Goal: Check status: Check status

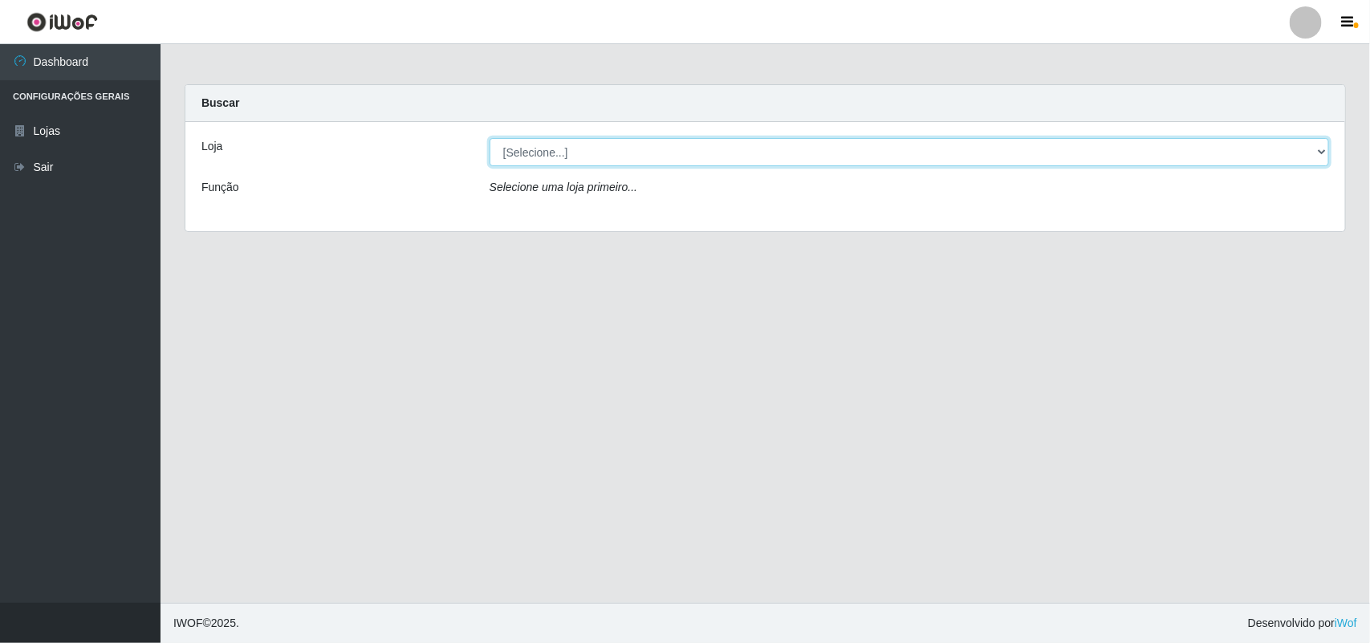
click at [672, 153] on select "[Selecione...] Bemais Supermercados - B11 Manaíra" at bounding box center [908, 152] width 839 height 28
select select "409"
click at [489, 138] on select "[Selecione...] Bemais Supermercados - B11 Manaíra" at bounding box center [908, 152] width 839 height 28
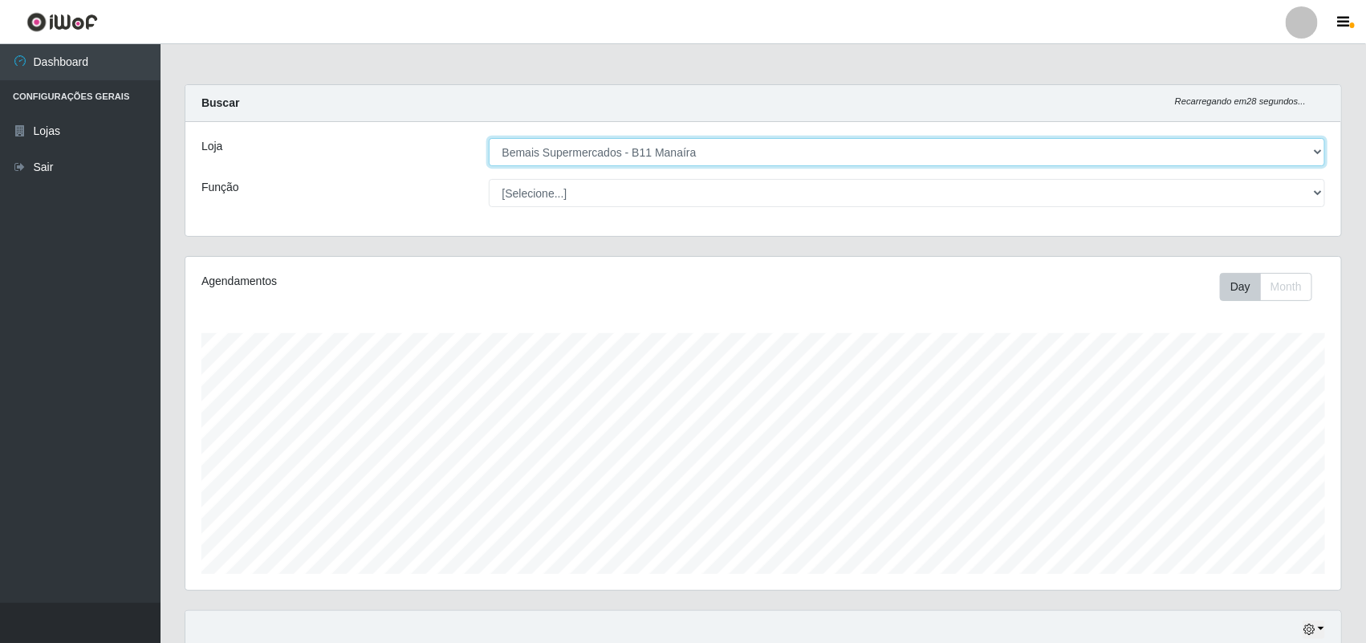
scroll to position [139, 0]
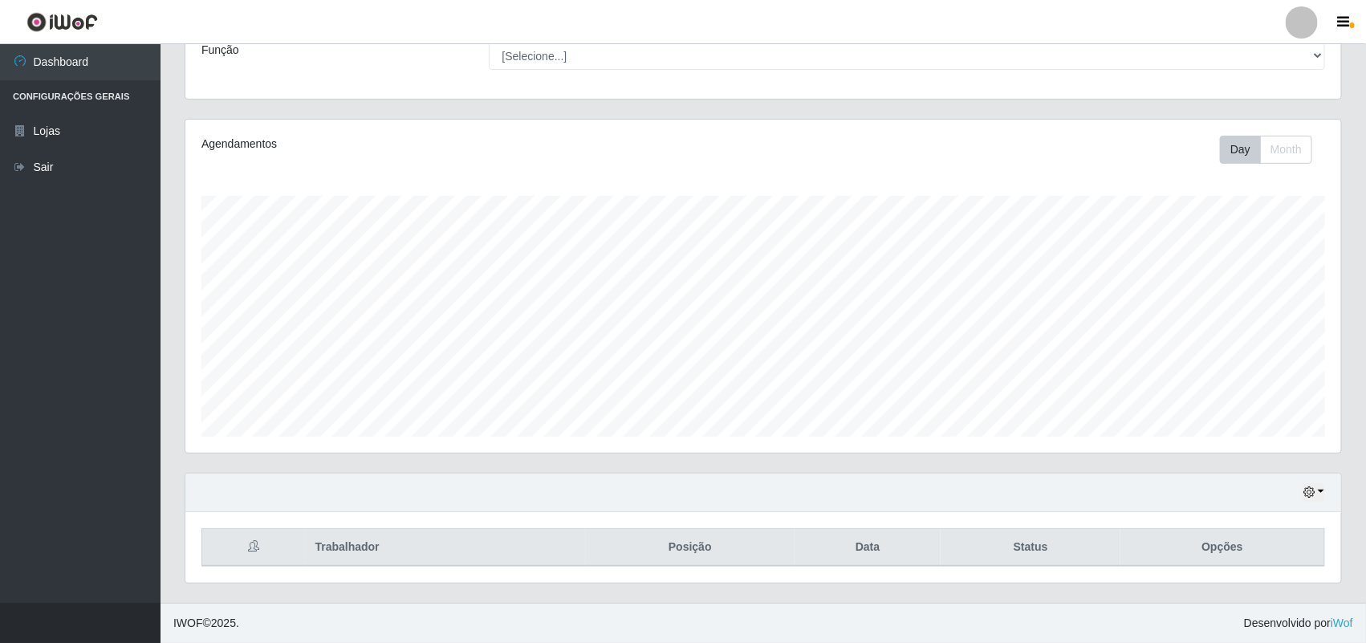
click at [1298, 491] on div "Hoje 1 dia 3 dias 1 Semana Não encerrados" at bounding box center [762, 492] width 1155 height 39
click at [1310, 491] on icon "button" at bounding box center [1308, 491] width 11 height 11
click at [1197, 424] on button "1 Semana" at bounding box center [1259, 432] width 127 height 34
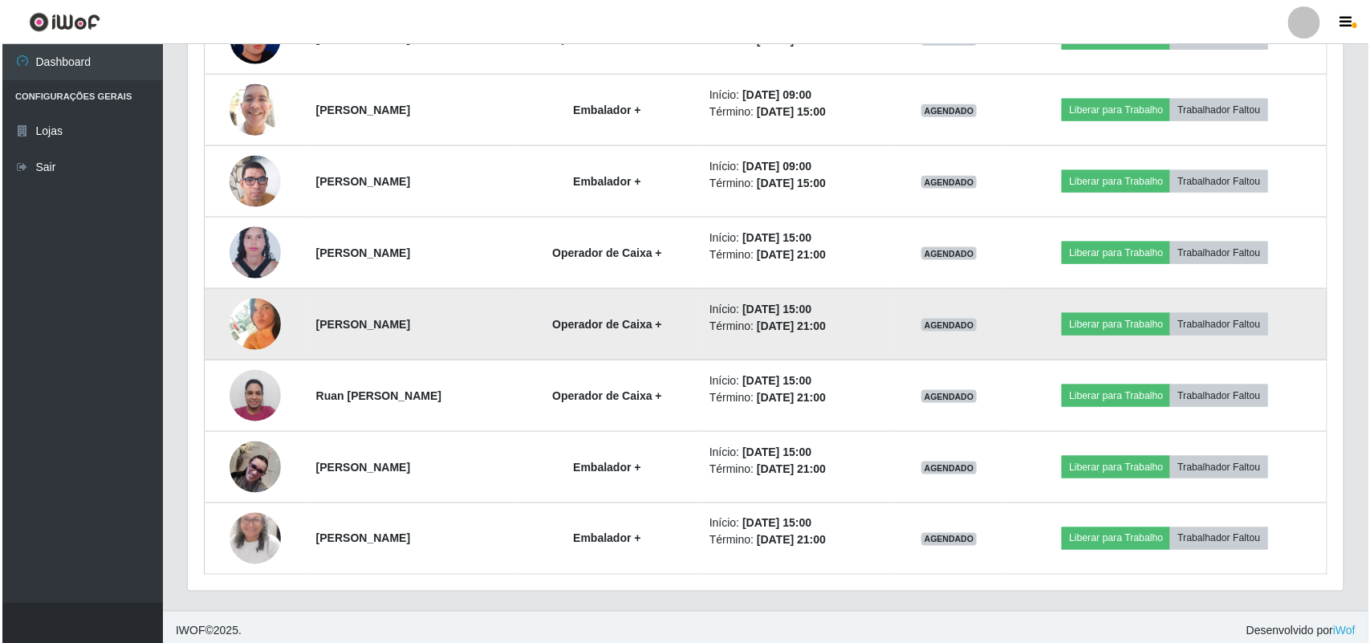
scroll to position [854, 0]
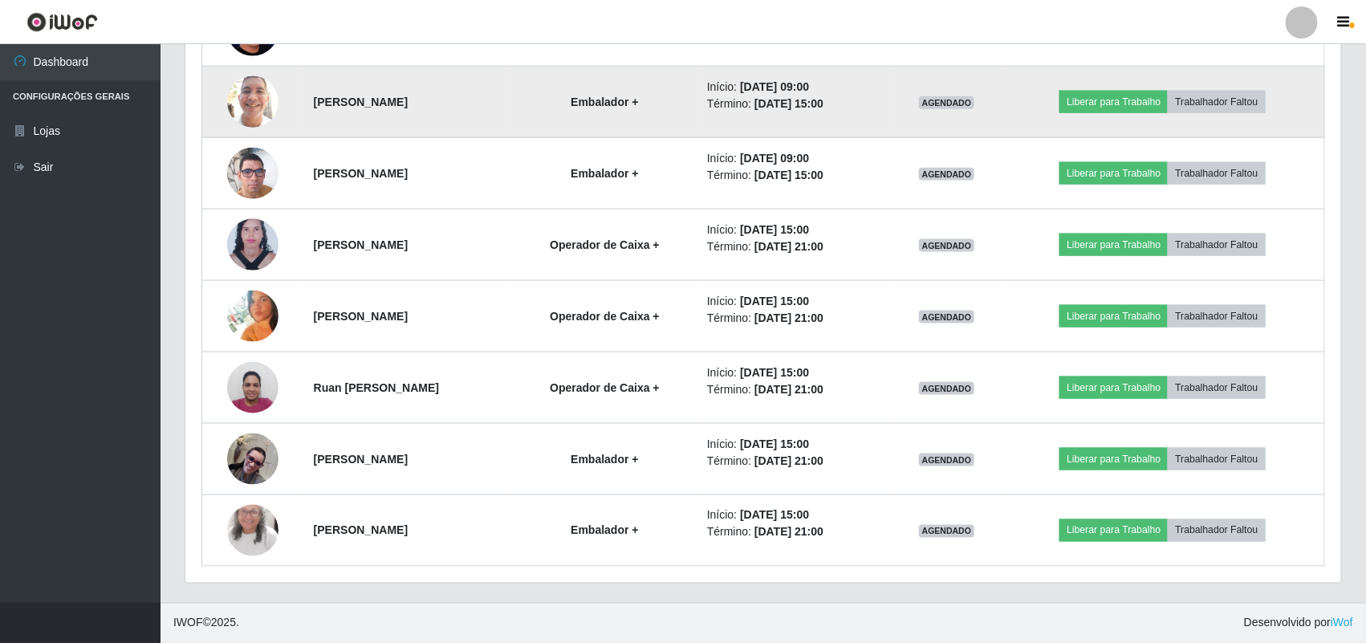
click at [247, 85] on img at bounding box center [252, 101] width 51 height 68
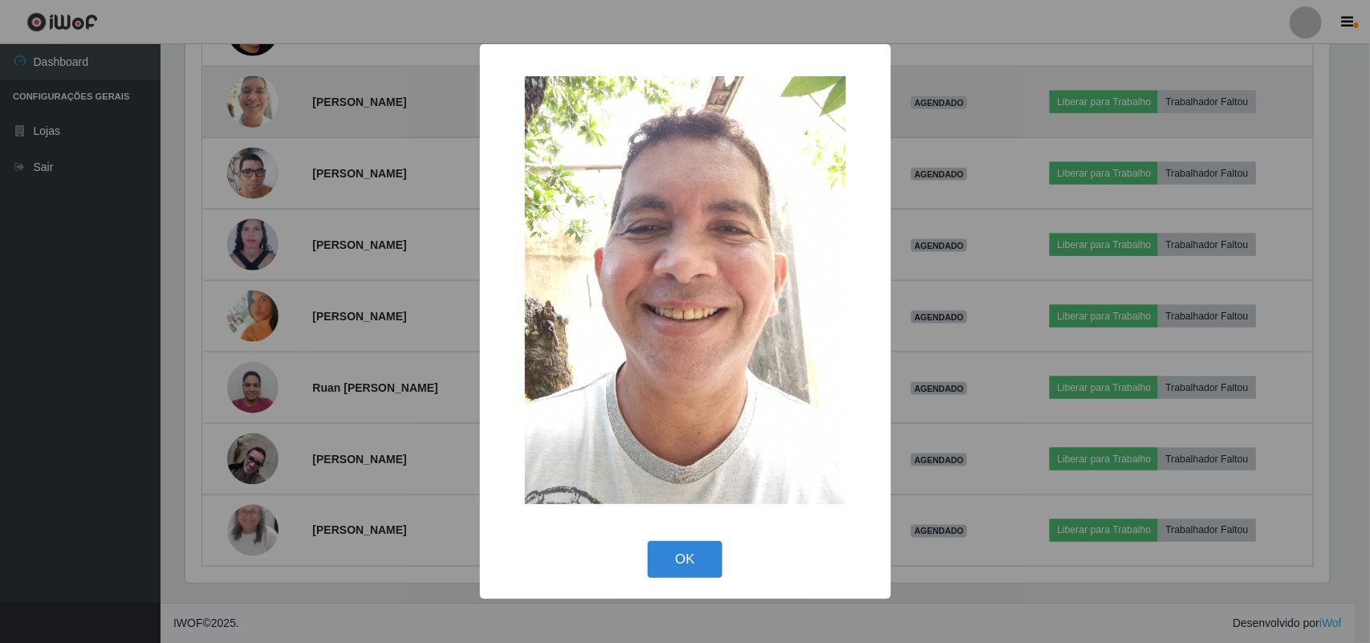
click at [247, 85] on div "× OK Cancel" at bounding box center [685, 321] width 1370 height 643
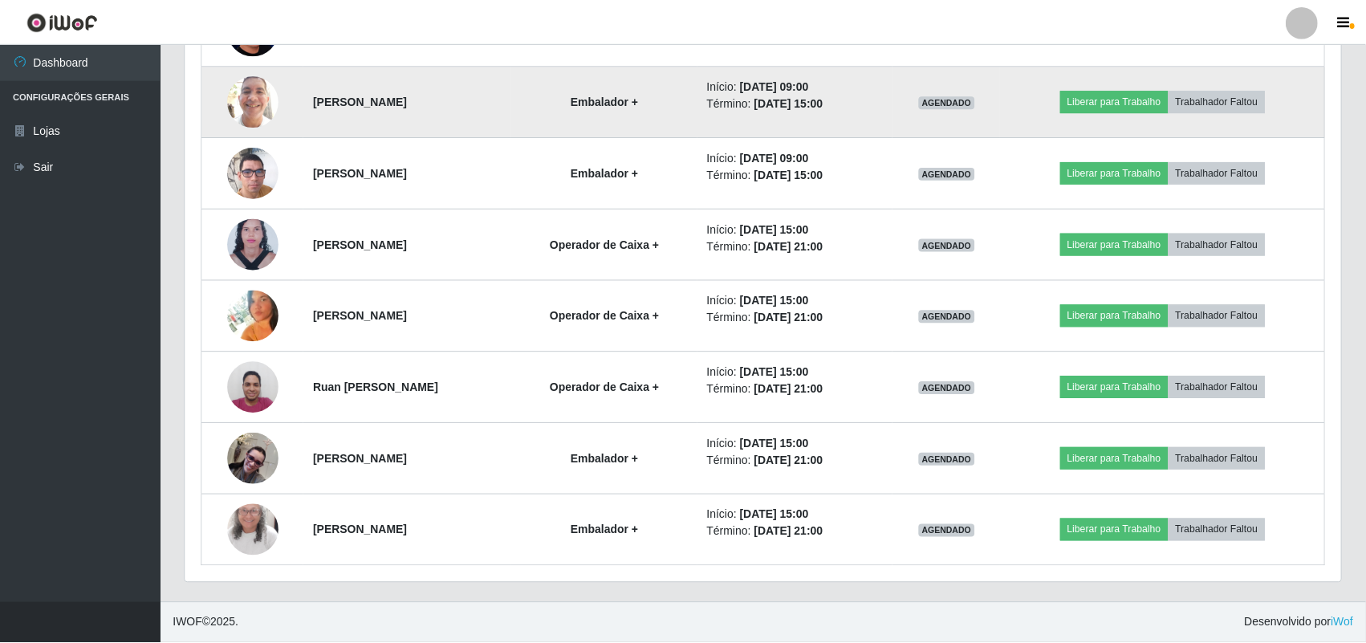
scroll to position [334, 1155]
click at [262, 93] on img at bounding box center [252, 101] width 51 height 68
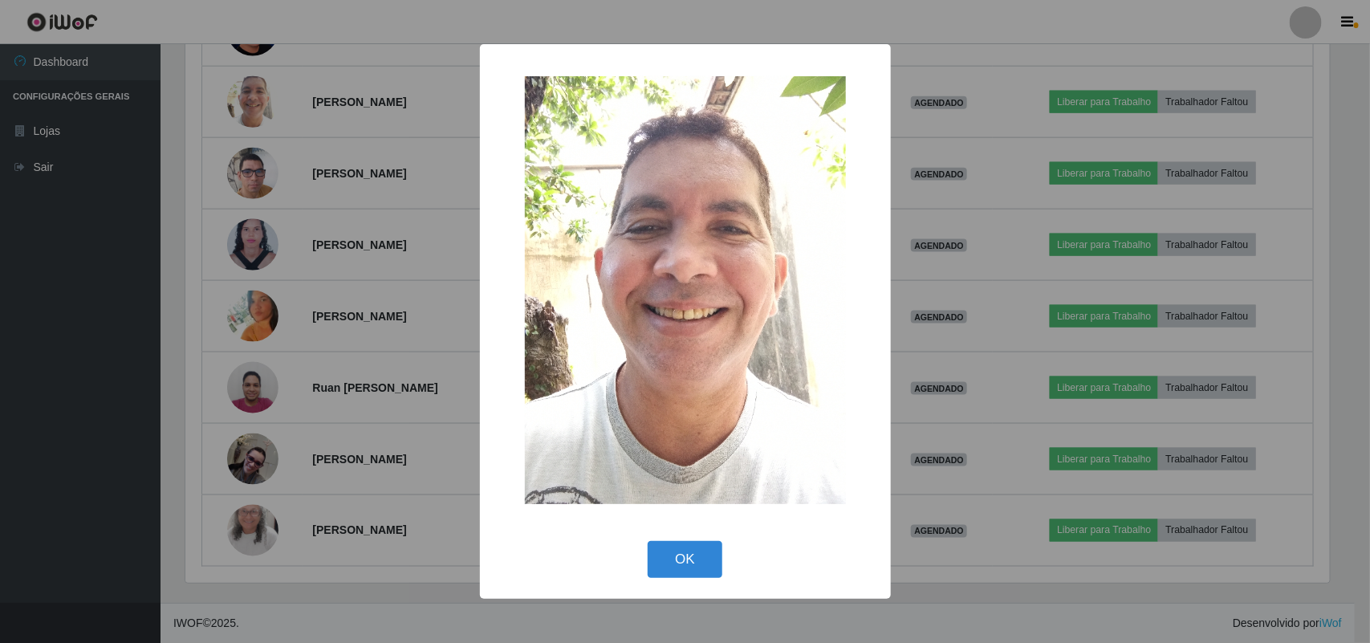
click at [262, 99] on div "× OK Cancel" at bounding box center [685, 321] width 1370 height 643
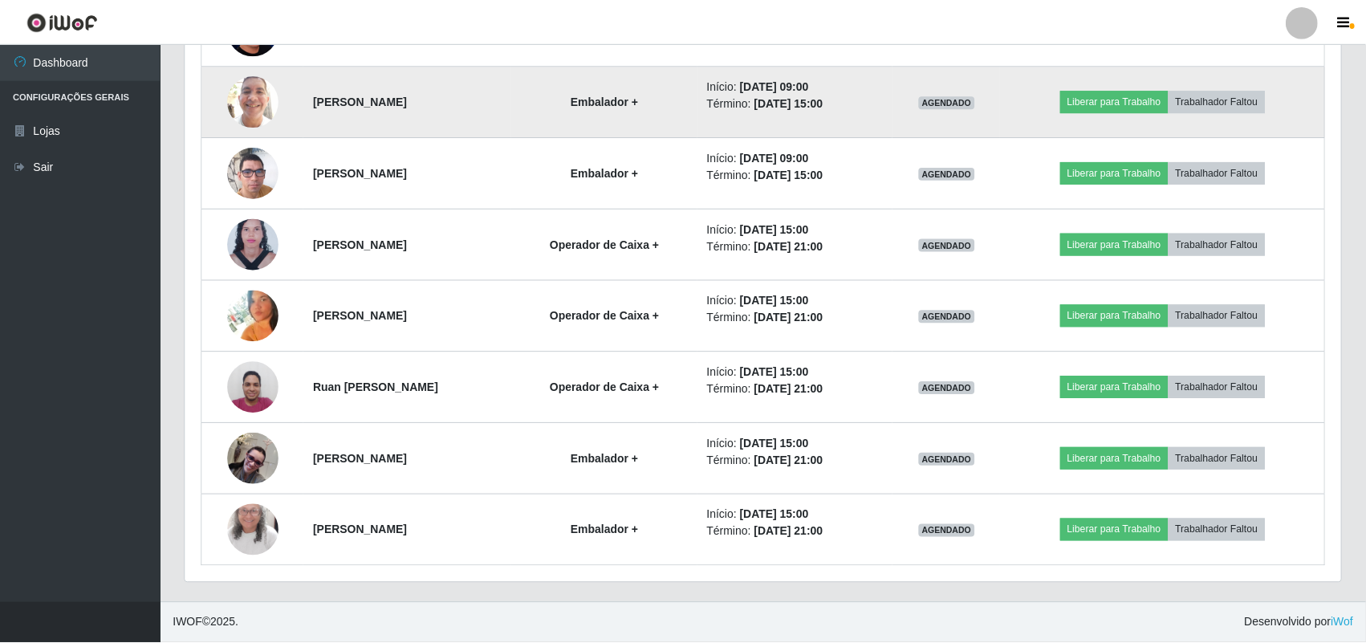
scroll to position [334, 1155]
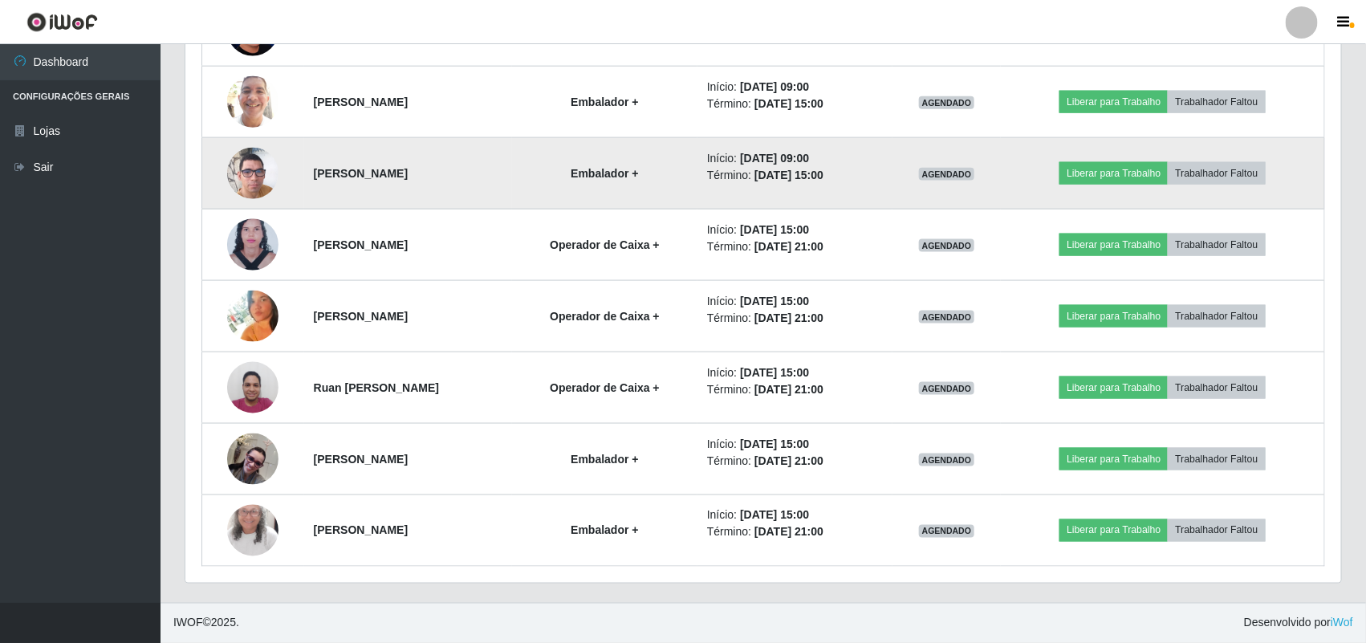
click at [251, 155] on img at bounding box center [252, 173] width 51 height 91
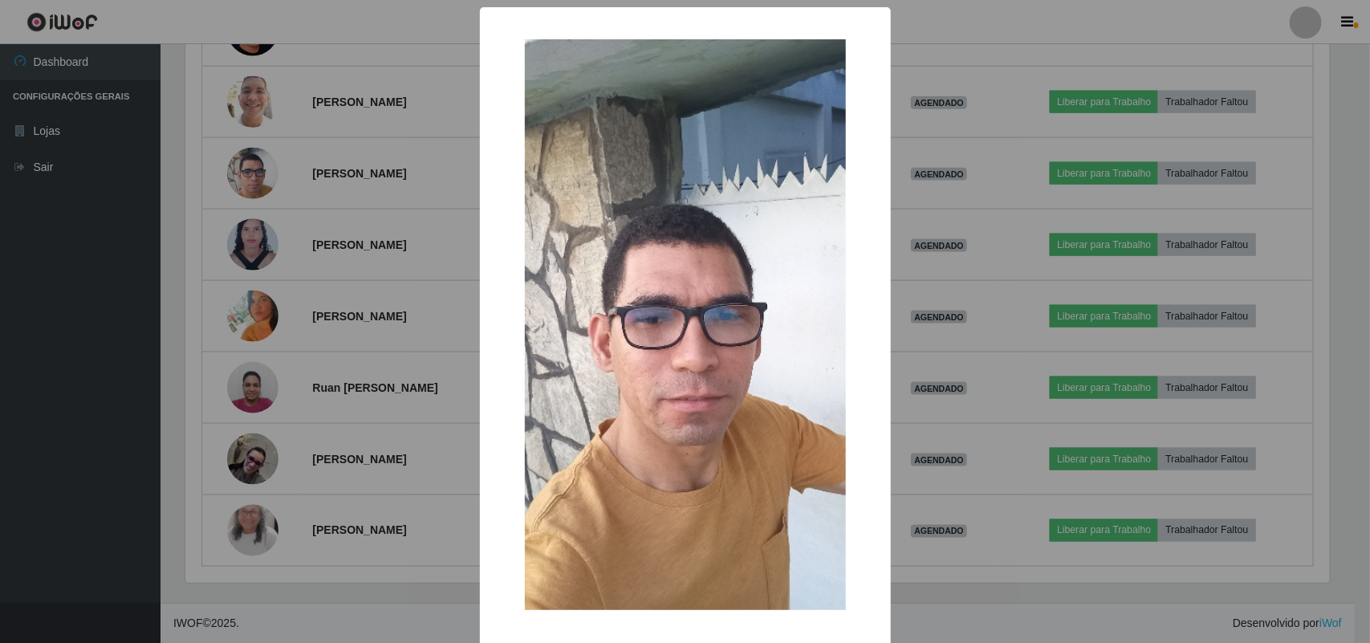
click at [246, 177] on div "× OK Cancel" at bounding box center [685, 321] width 1370 height 643
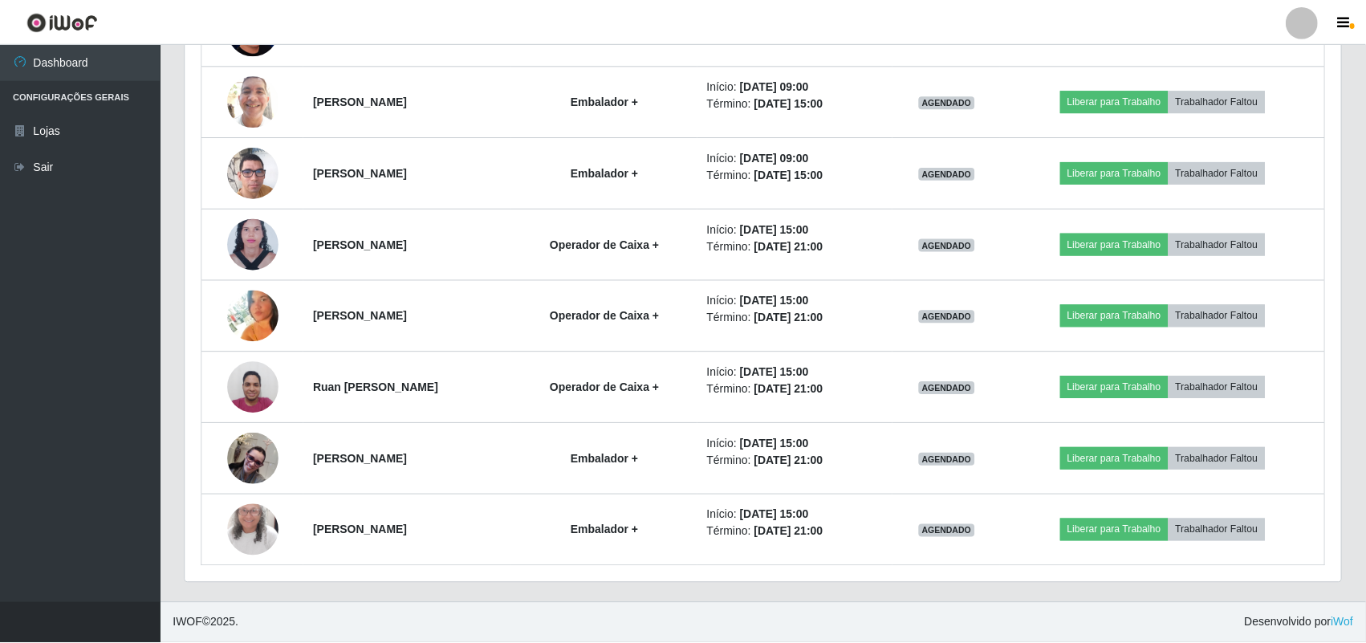
scroll to position [334, 1155]
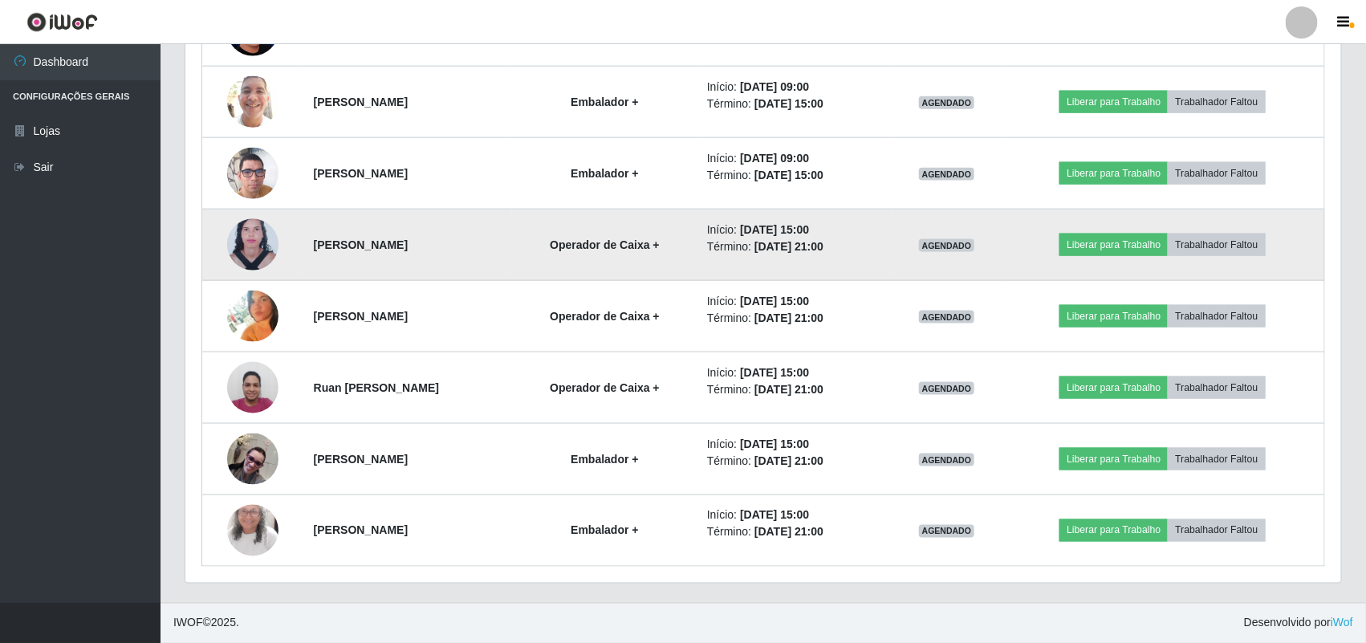
click at [233, 259] on img at bounding box center [252, 245] width 51 height 70
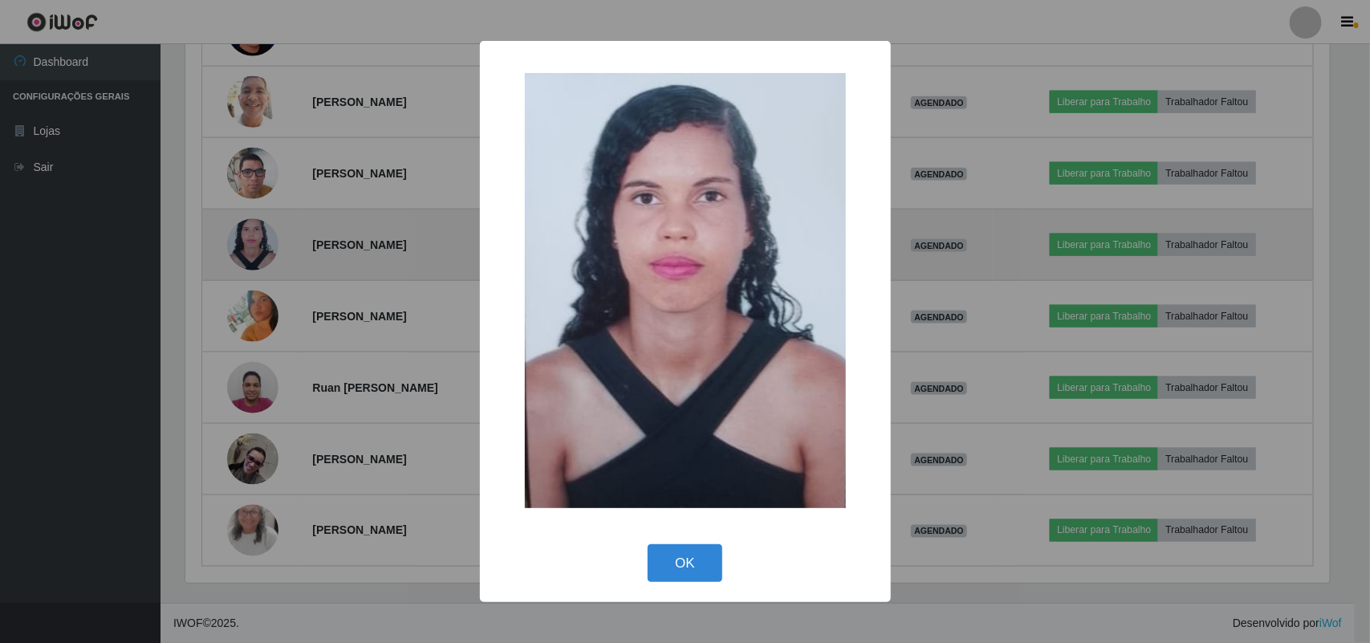
click at [233, 259] on div "× OK Cancel" at bounding box center [685, 321] width 1370 height 643
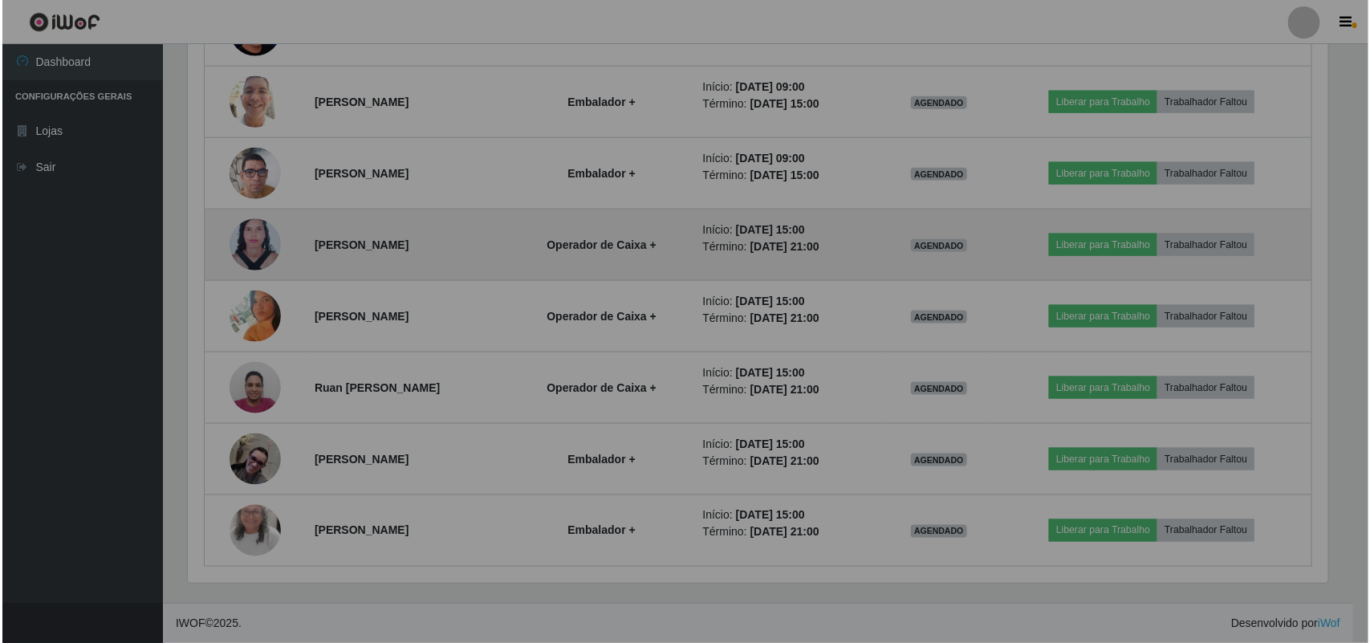
scroll to position [334, 1155]
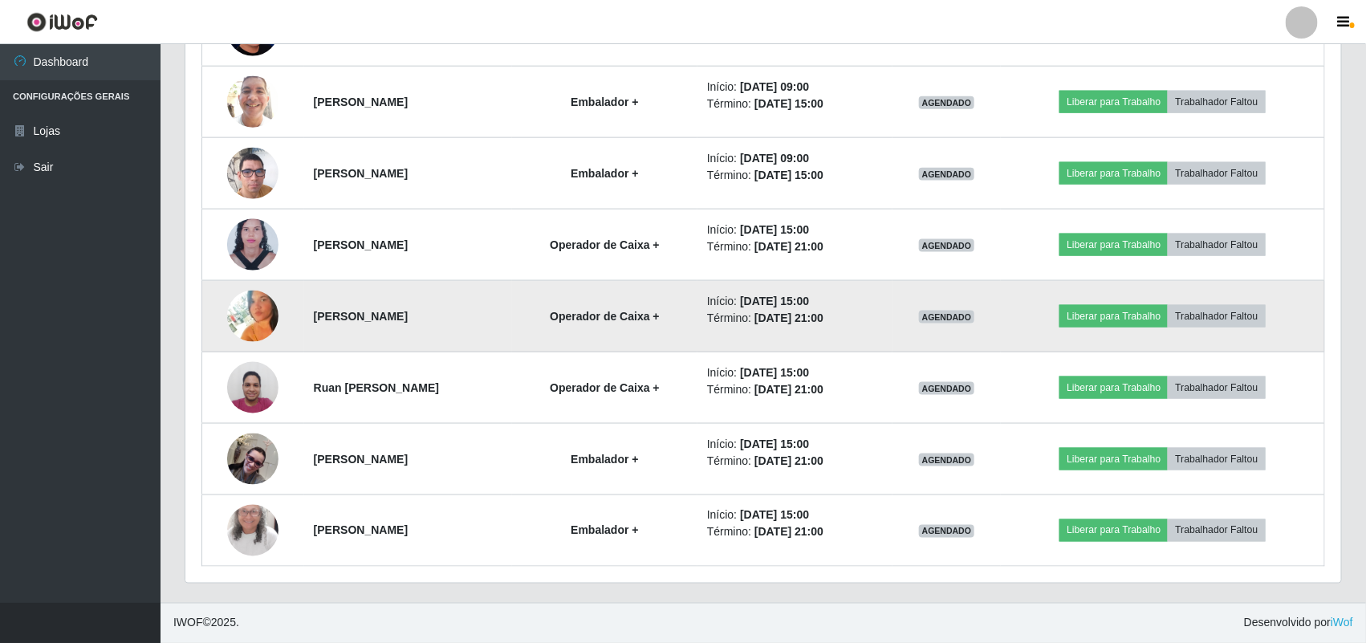
click at [233, 305] on img at bounding box center [252, 315] width 51 height 51
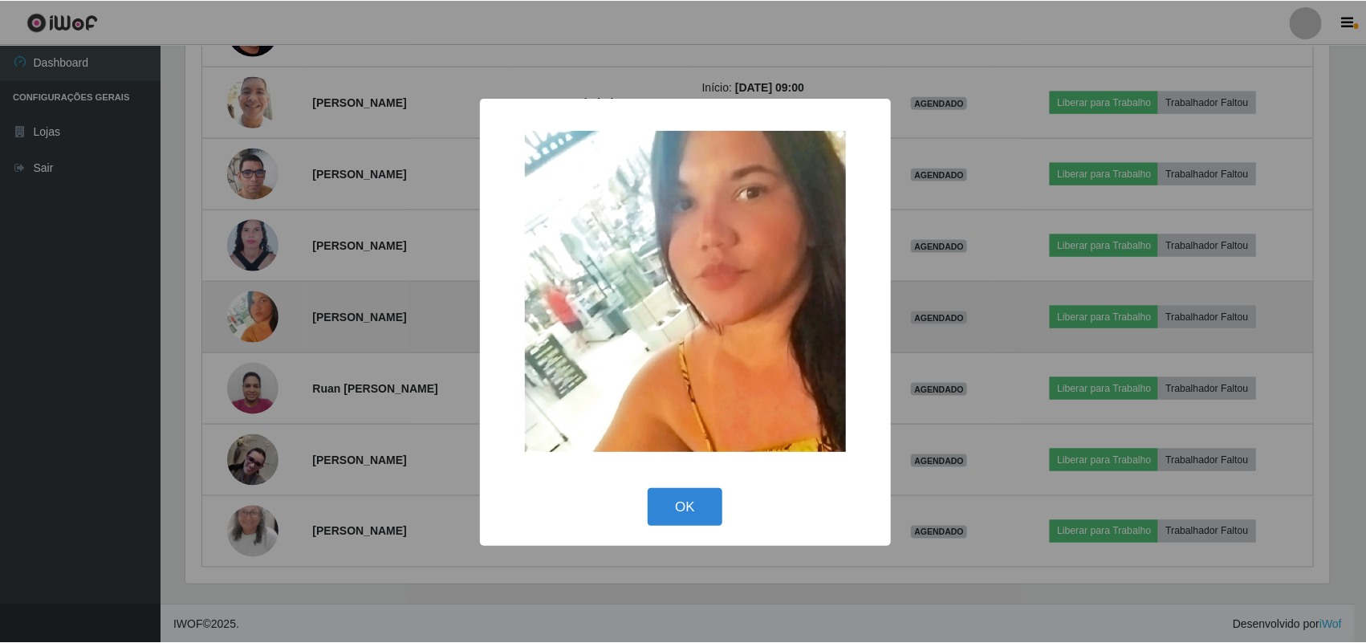
scroll to position [334, 1144]
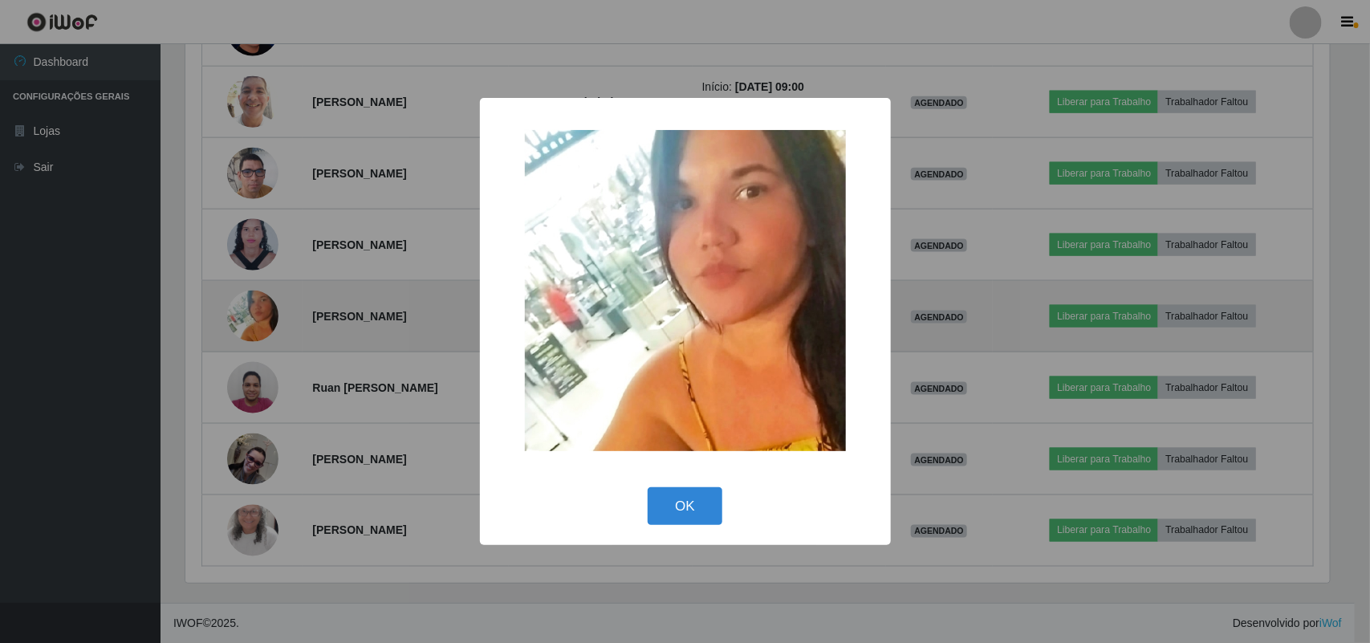
click at [233, 305] on div "× OK Cancel" at bounding box center [685, 321] width 1370 height 643
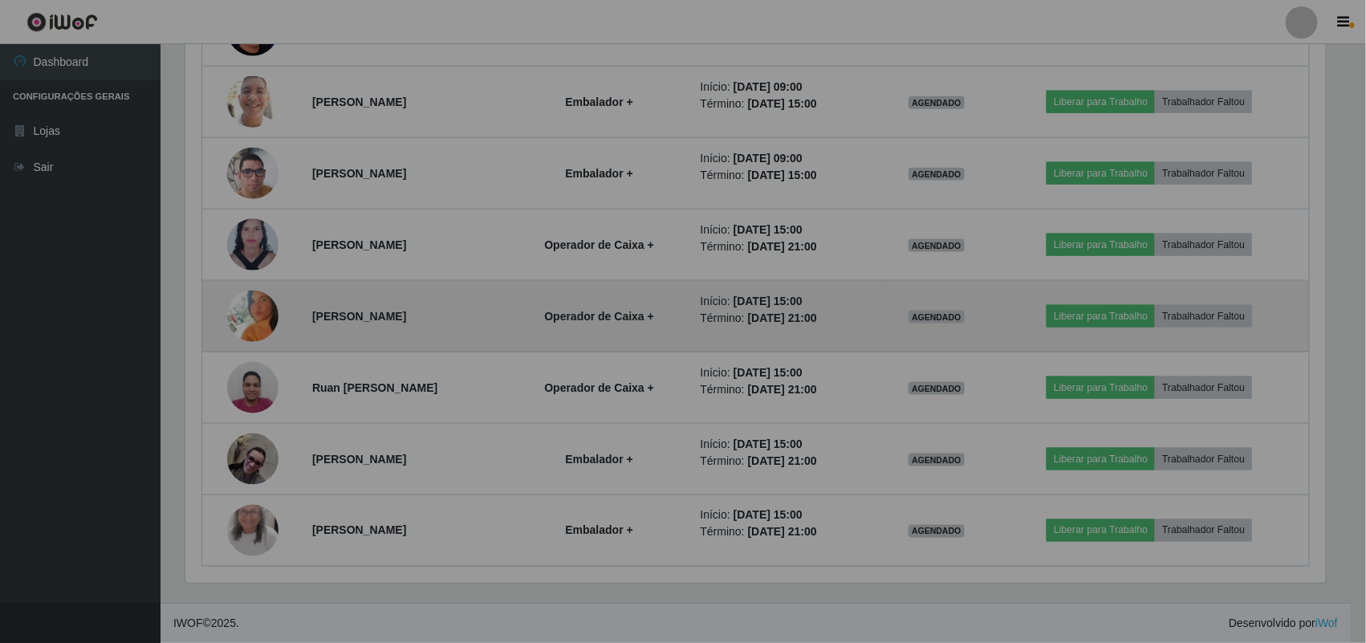
scroll to position [334, 1155]
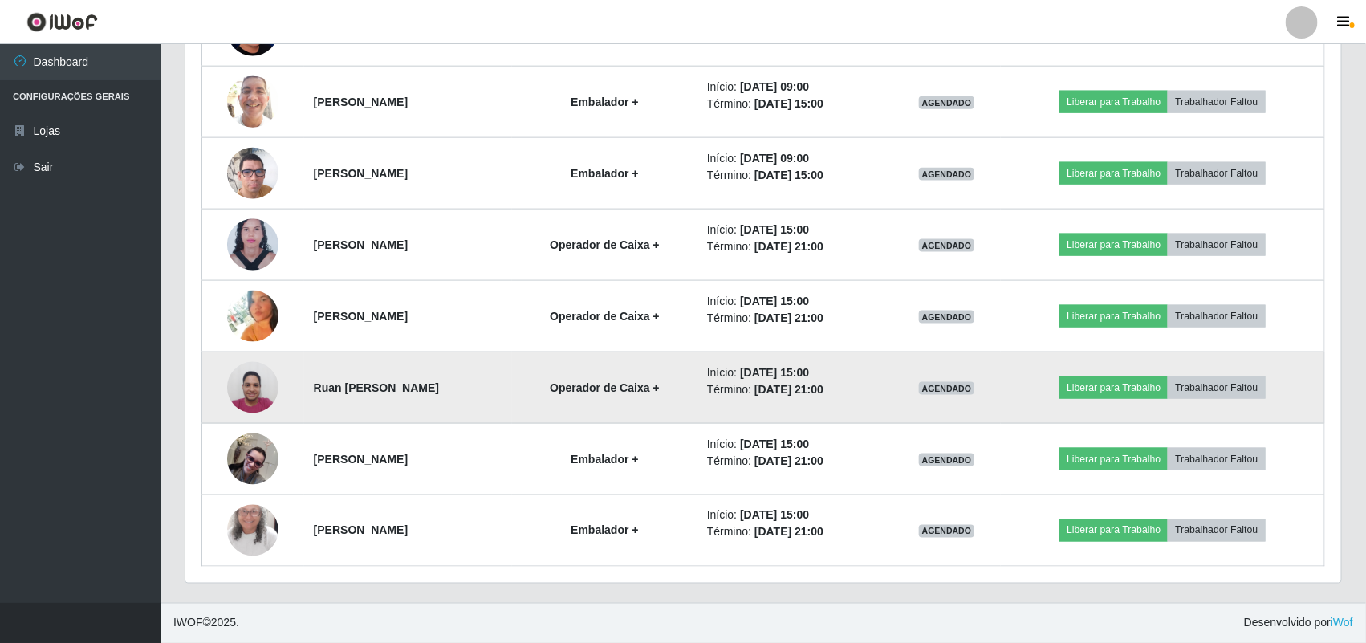
click at [237, 363] on td at bounding box center [253, 387] width 102 height 71
click at [238, 383] on img at bounding box center [252, 387] width 51 height 68
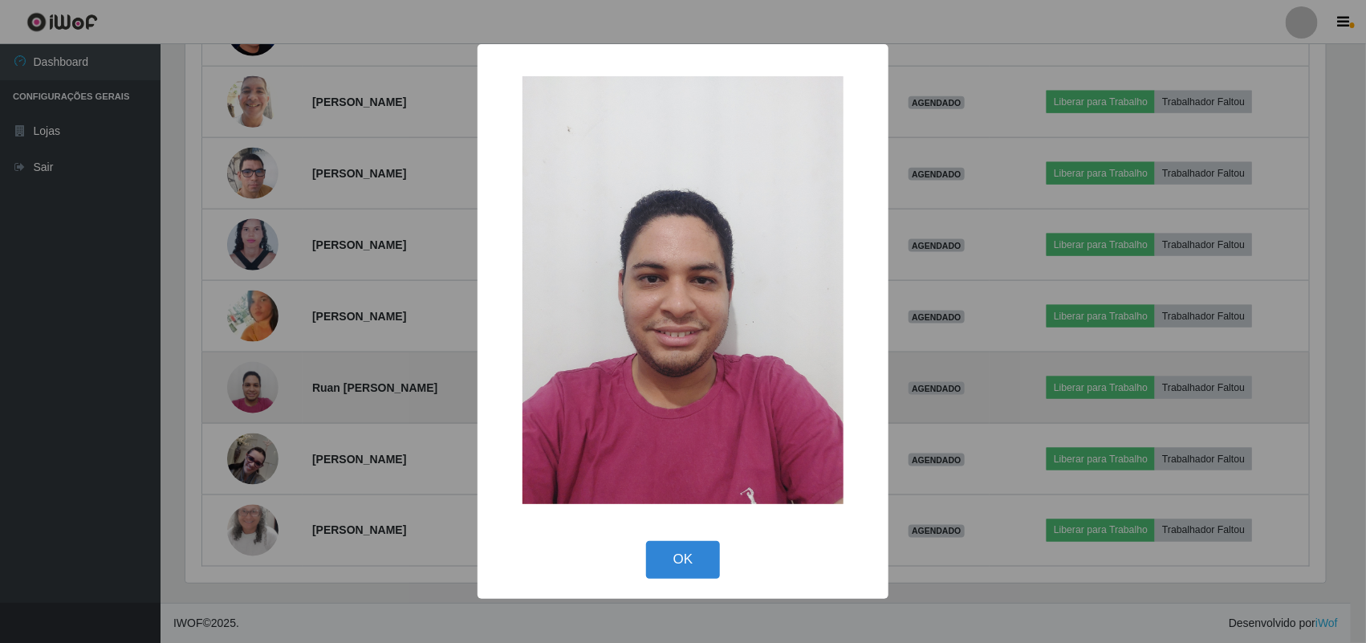
scroll to position [334, 1144]
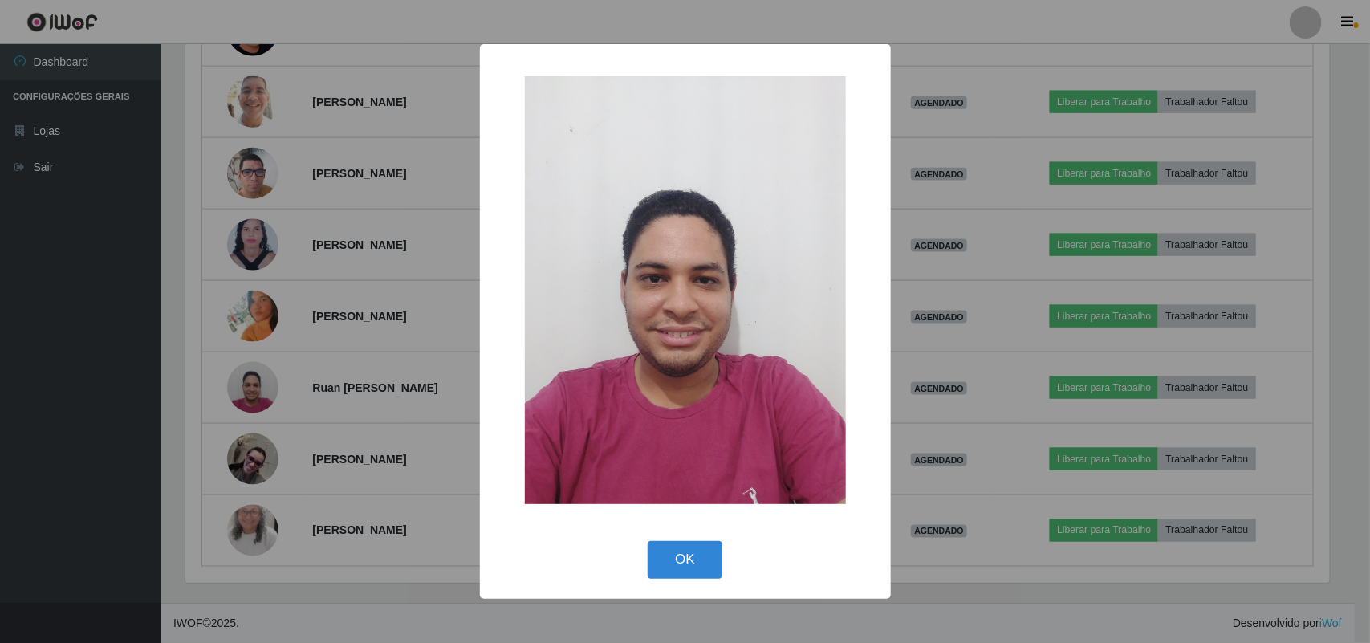
drag, startPoint x: 238, startPoint y: 383, endPoint x: 247, endPoint y: 400, distance: 19.0
click at [247, 400] on div "× OK Cancel" at bounding box center [685, 321] width 1370 height 643
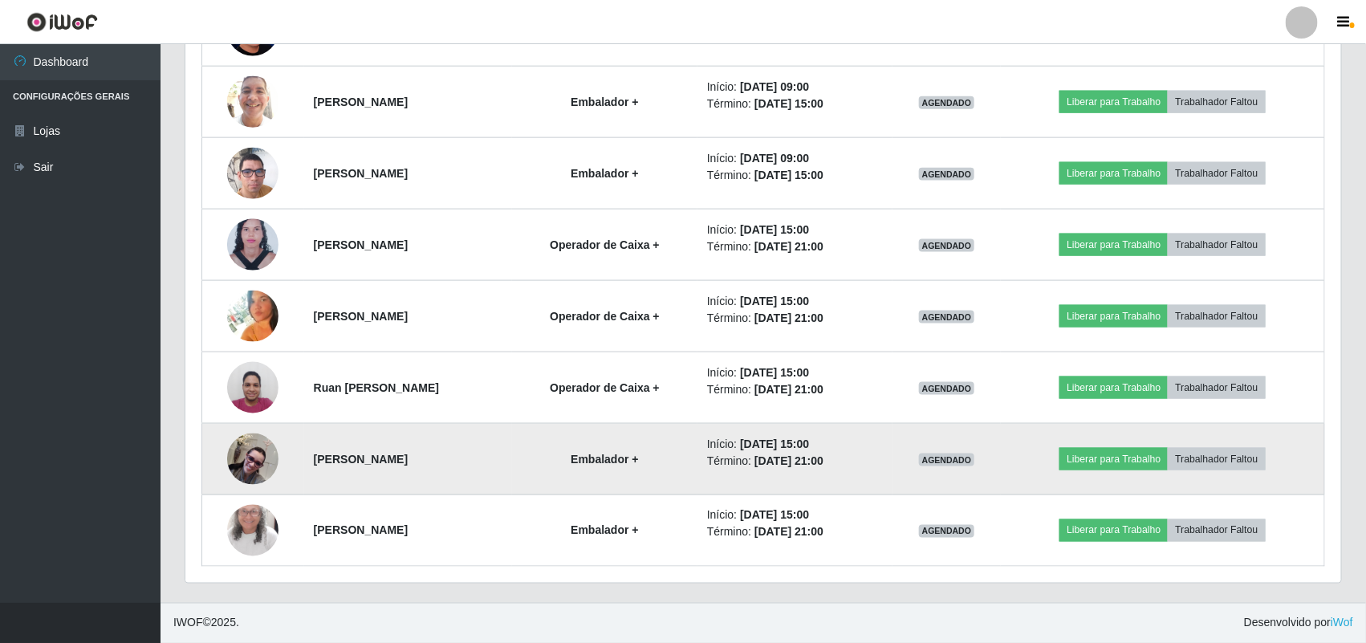
scroll to position [334, 1155]
click at [269, 453] on img at bounding box center [252, 458] width 51 height 51
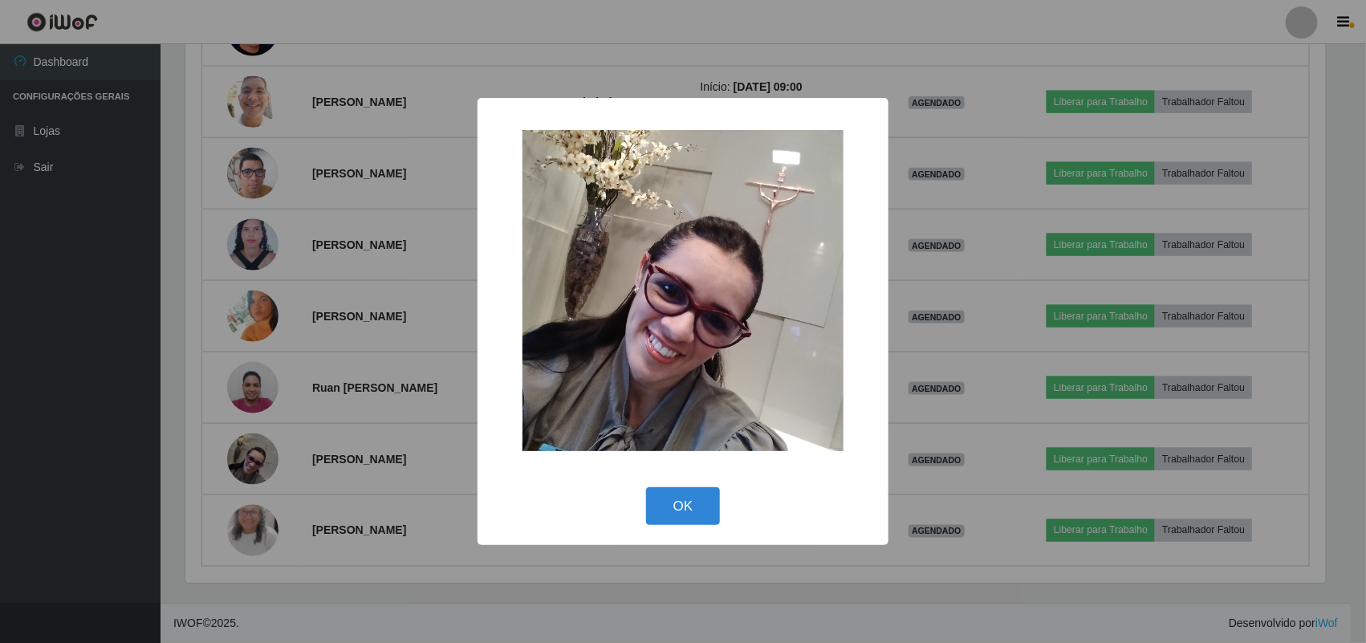
scroll to position [0, 0]
click at [270, 452] on div "× OK Cancel" at bounding box center [685, 321] width 1370 height 643
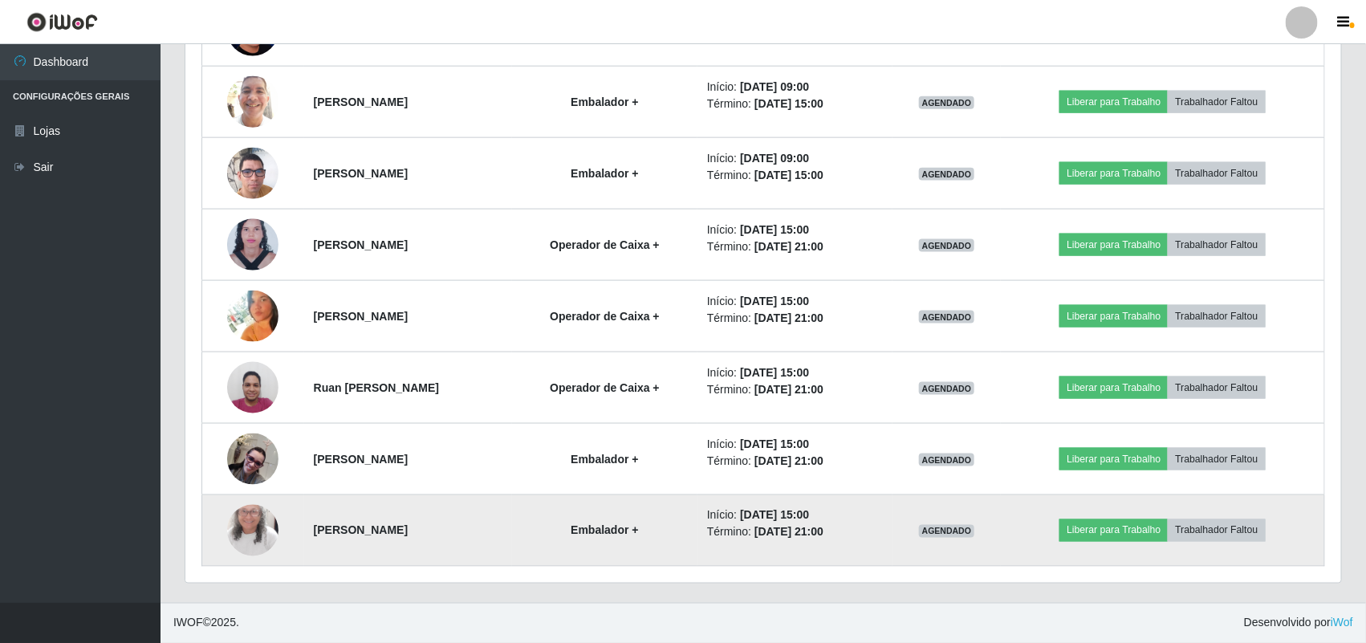
click at [249, 510] on img at bounding box center [252, 531] width 51 height 112
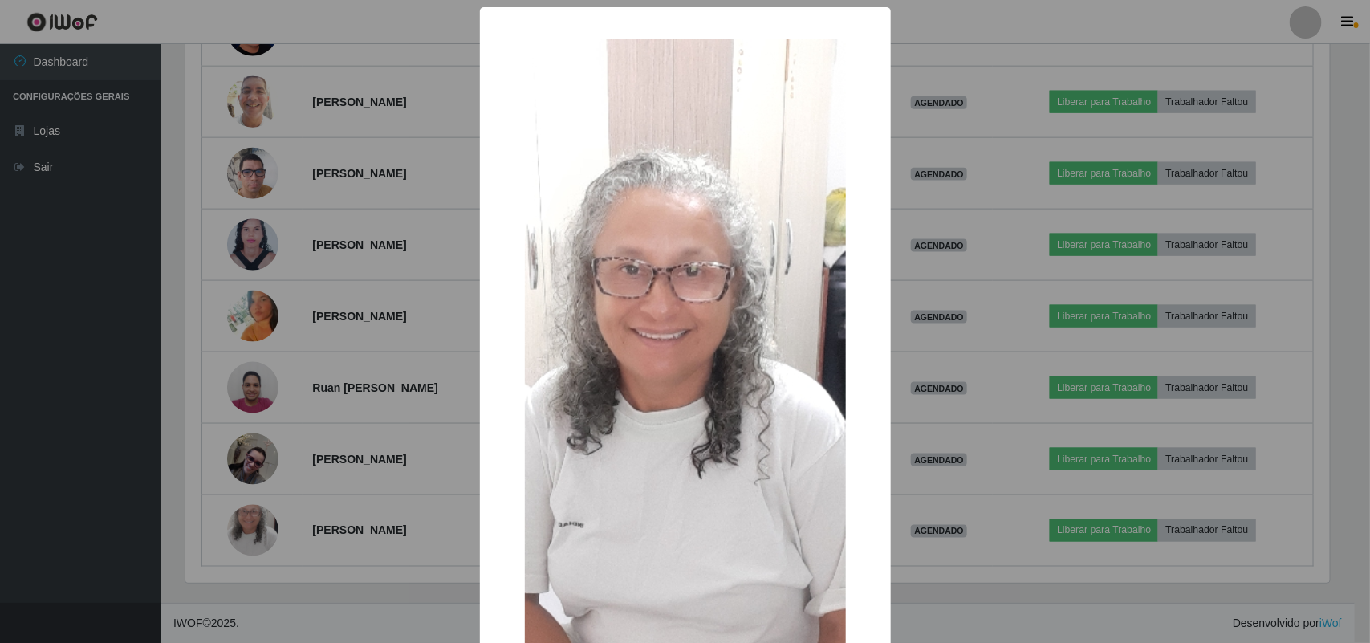
click at [254, 510] on div "× OK Cancel" at bounding box center [685, 321] width 1370 height 643
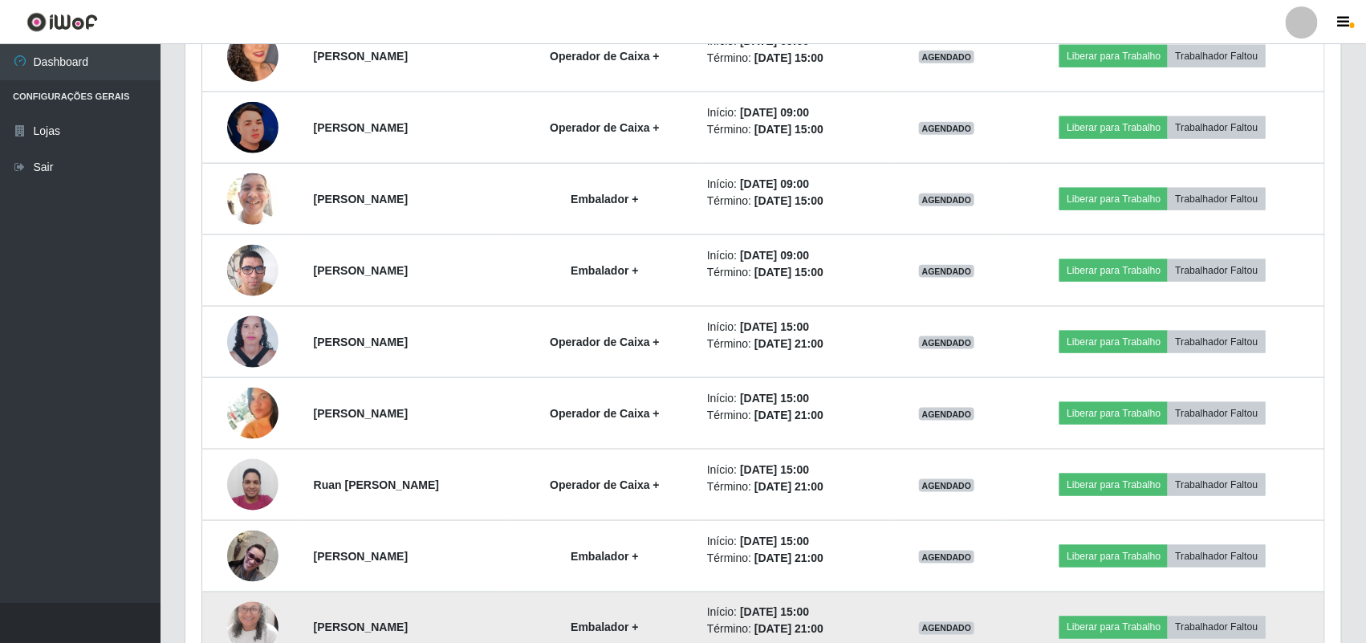
click at [233, 630] on img at bounding box center [252, 628] width 51 height 112
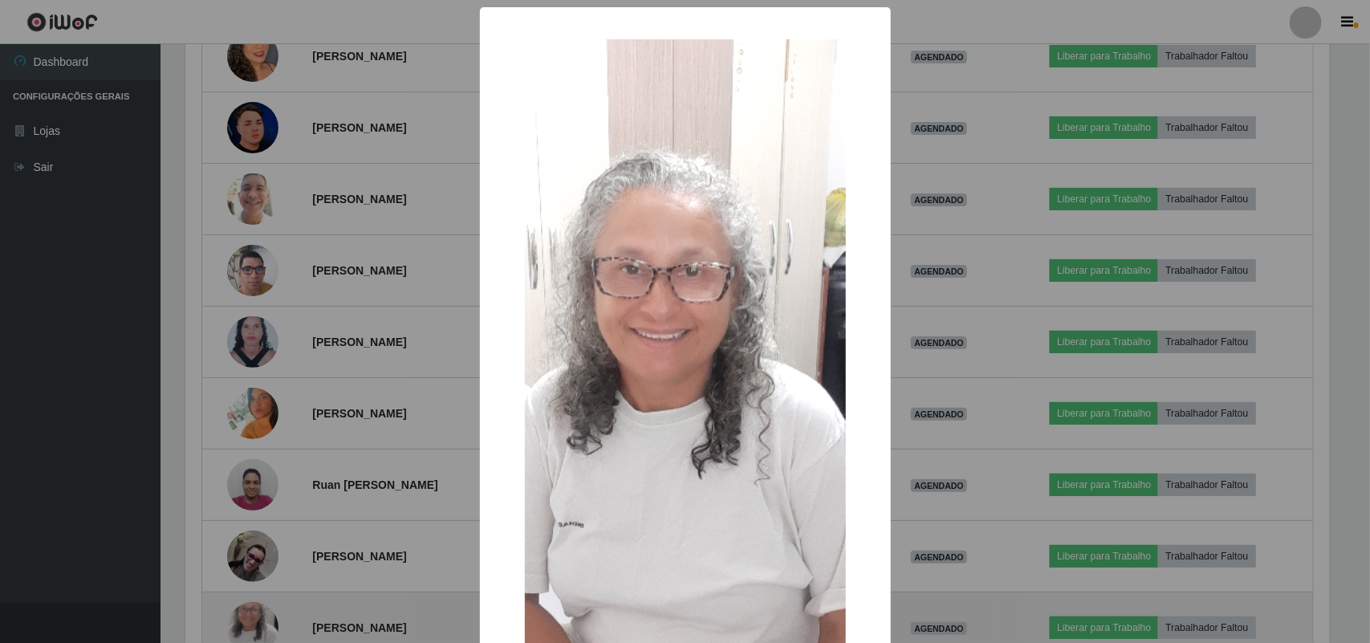
click at [233, 630] on div "× OK Cancel" at bounding box center [685, 321] width 1370 height 643
